Goal: Find specific page/section: Find specific page/section

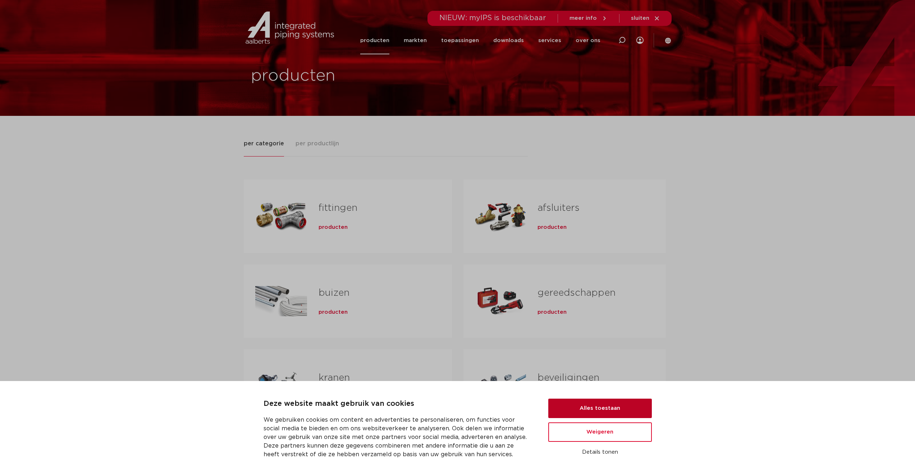
click at [617, 410] on button "Alles toestaan" at bounding box center [600, 407] width 104 height 19
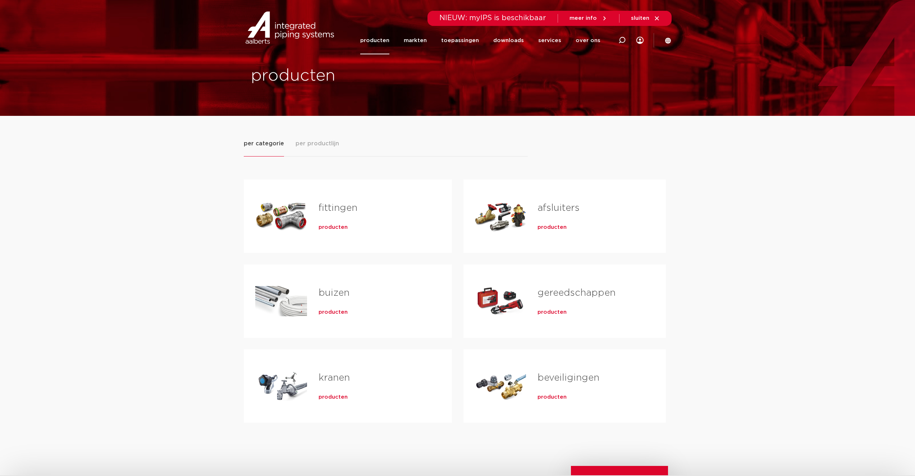
click at [319, 210] on link "fittingen" at bounding box center [338, 207] width 39 height 9
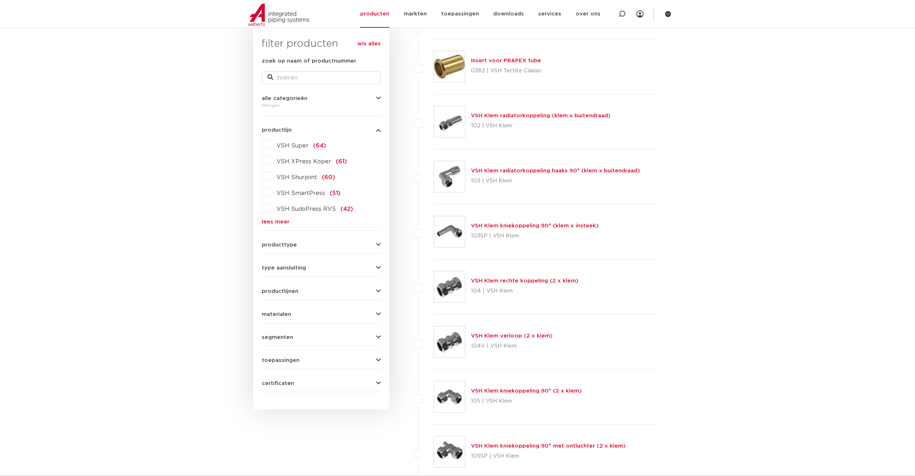
click at [271, 143] on label "VSH Super (64)" at bounding box center [298, 144] width 55 height 12
click at [0, 0] on input "VSH Super (64)" at bounding box center [0, 0] width 0 height 0
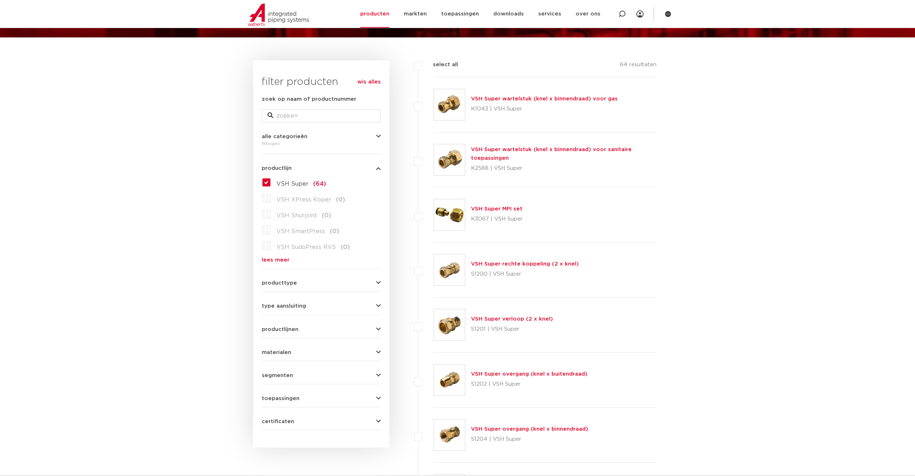
scroll to position [72, 0]
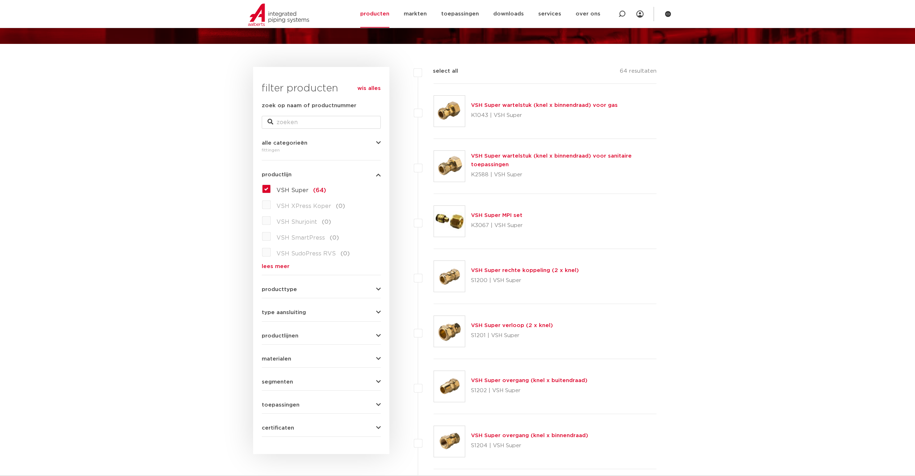
click at [477, 379] on link "VSH Super overgang (knel x buitendraad)" at bounding box center [529, 379] width 116 height 5
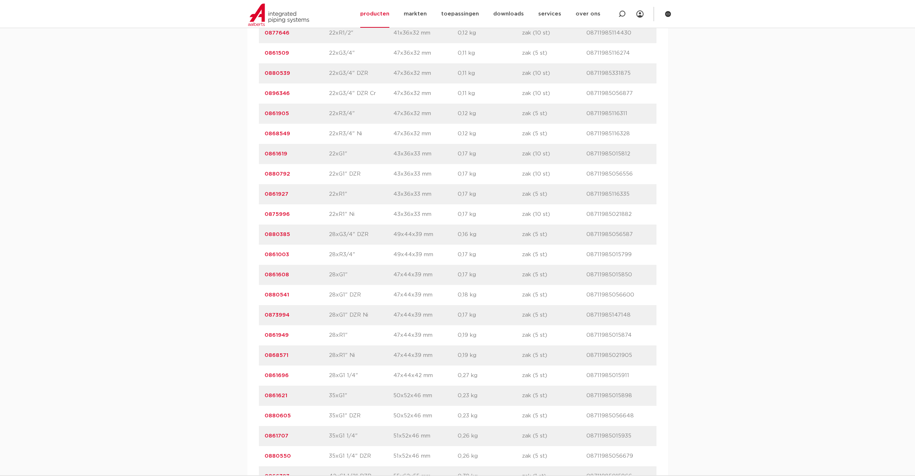
scroll to position [1546, 0]
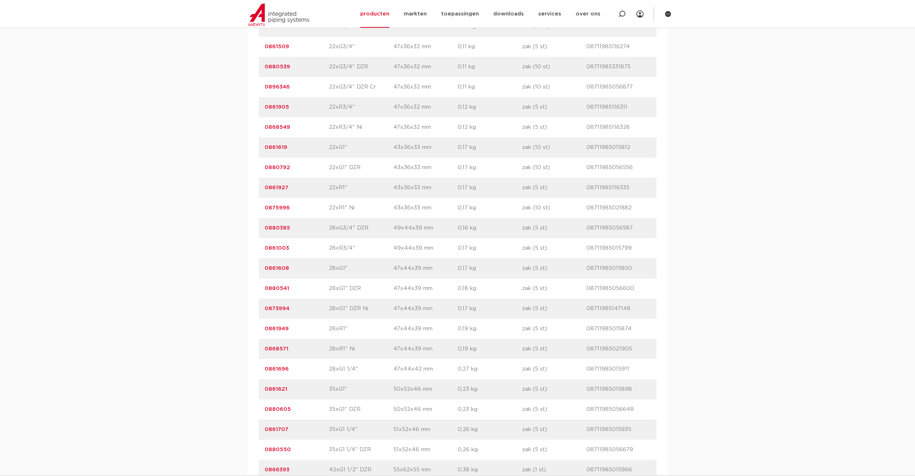
click at [271, 366] on link "0861696" at bounding box center [277, 368] width 24 height 5
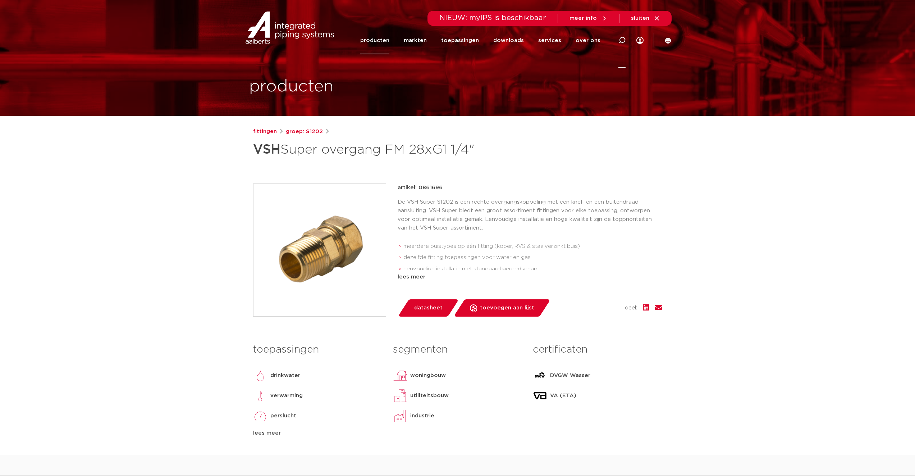
click at [621, 38] on icon at bounding box center [622, 40] width 9 height 9
paste input "8711985031454"
type input "8711985031454"
click button "Zoeken" at bounding box center [0, 0] width 0 height 0
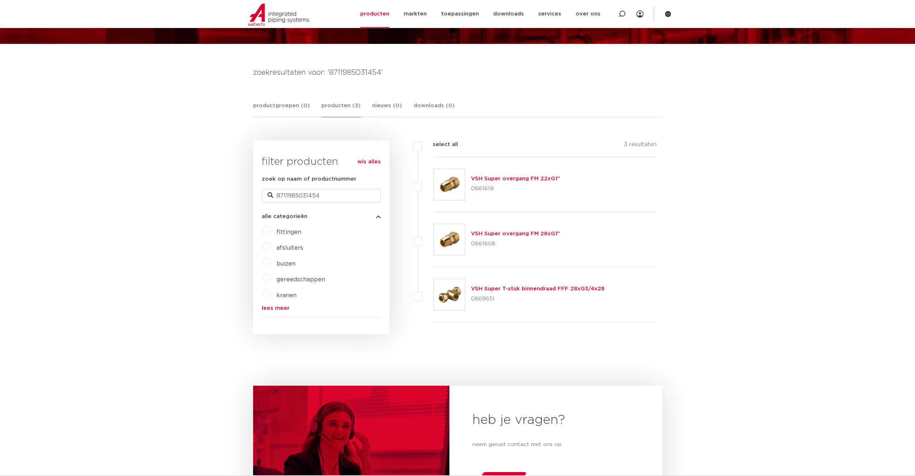
click at [505, 234] on link "VSH Super overgang FM 28xG1"" at bounding box center [515, 233] width 89 height 5
